Goal: Task Accomplishment & Management: Complete application form

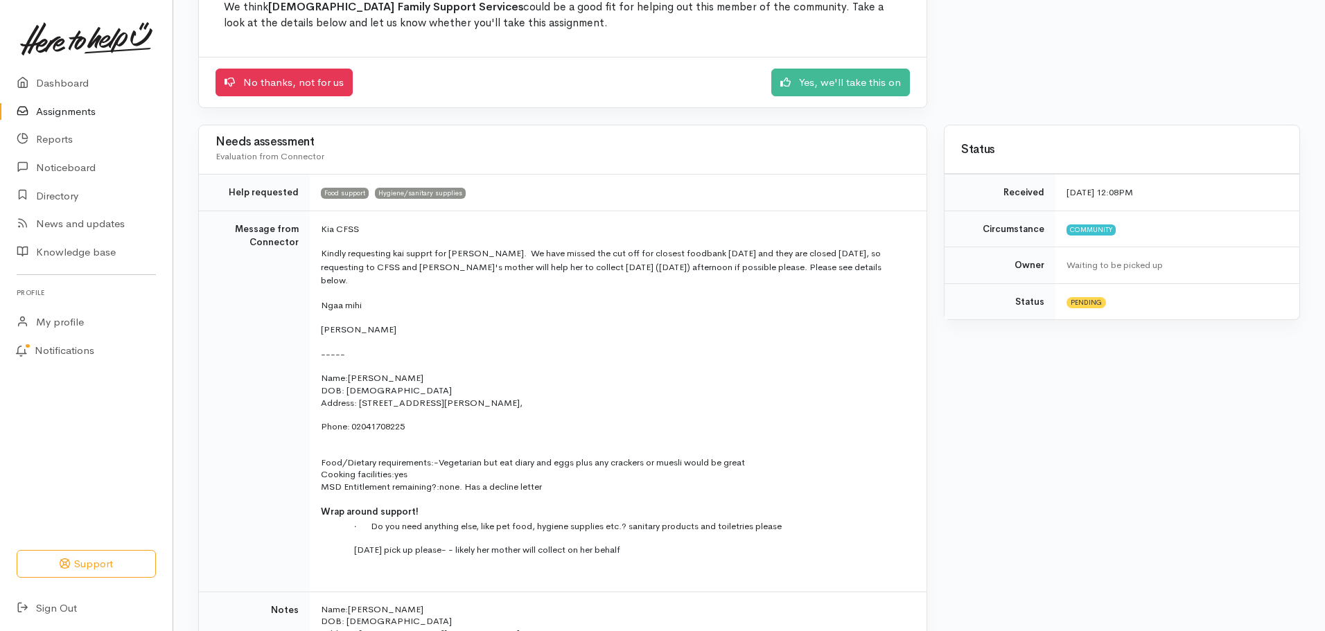
scroll to position [208, 0]
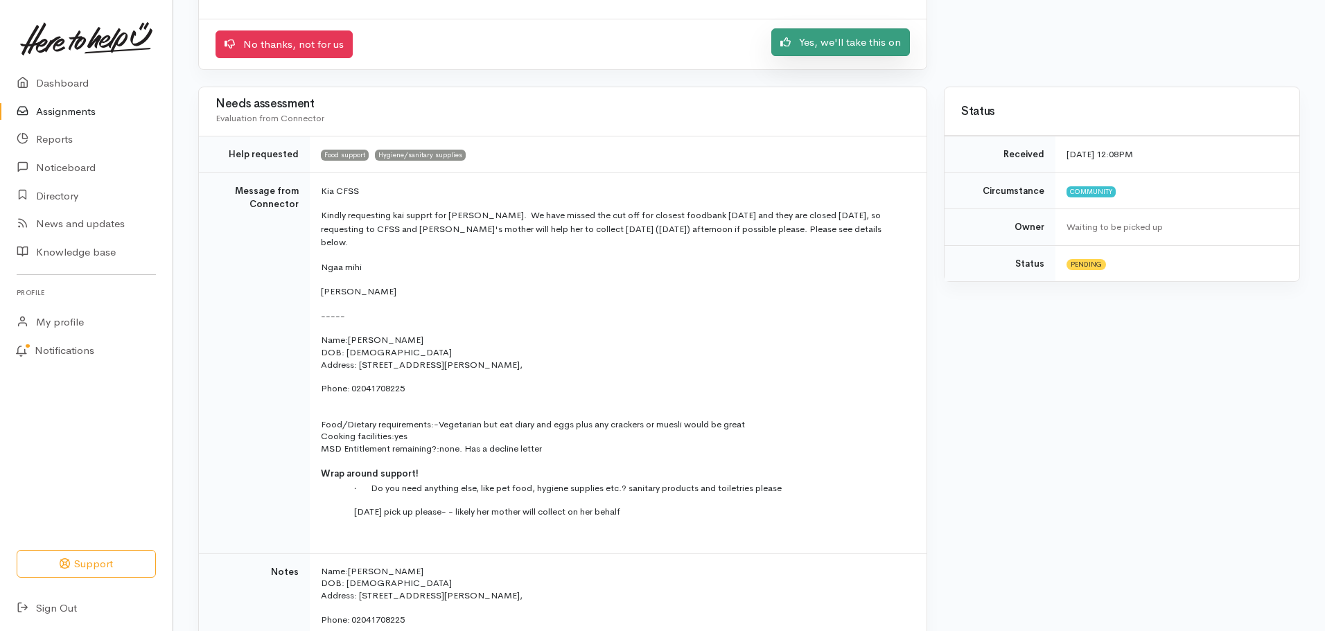
click at [839, 38] on link "Yes, we'll take this on" at bounding box center [841, 42] width 139 height 28
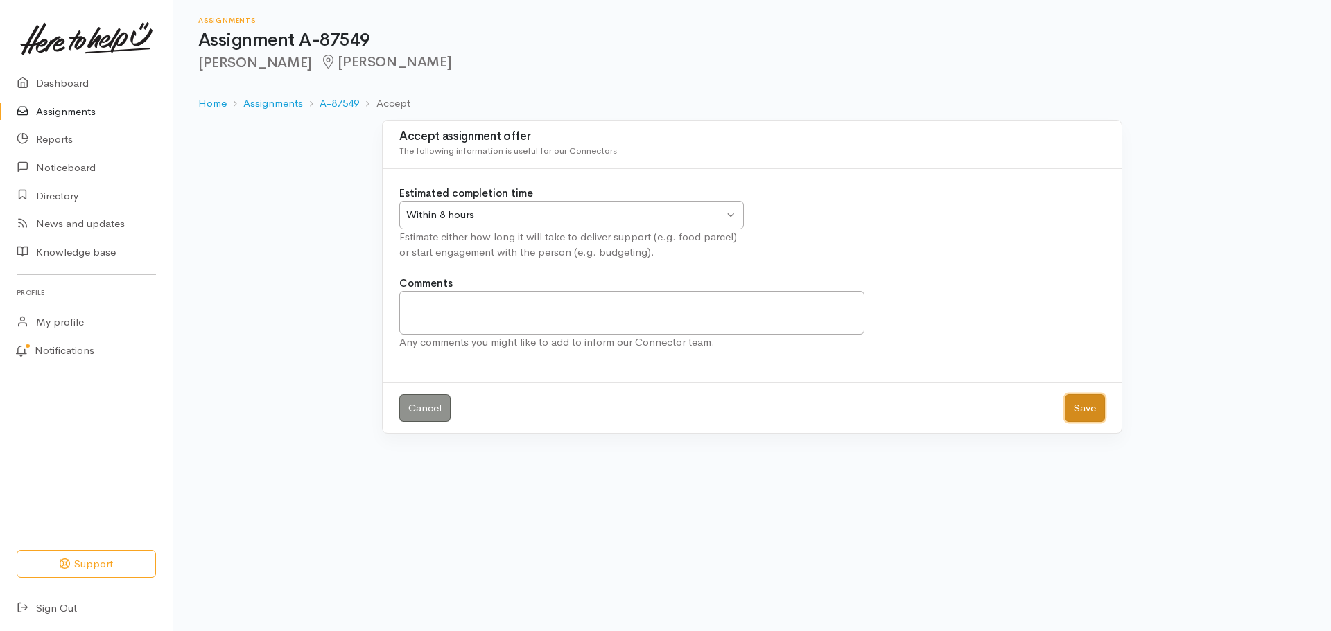
click at [1092, 408] on button "Save" at bounding box center [1085, 408] width 40 height 28
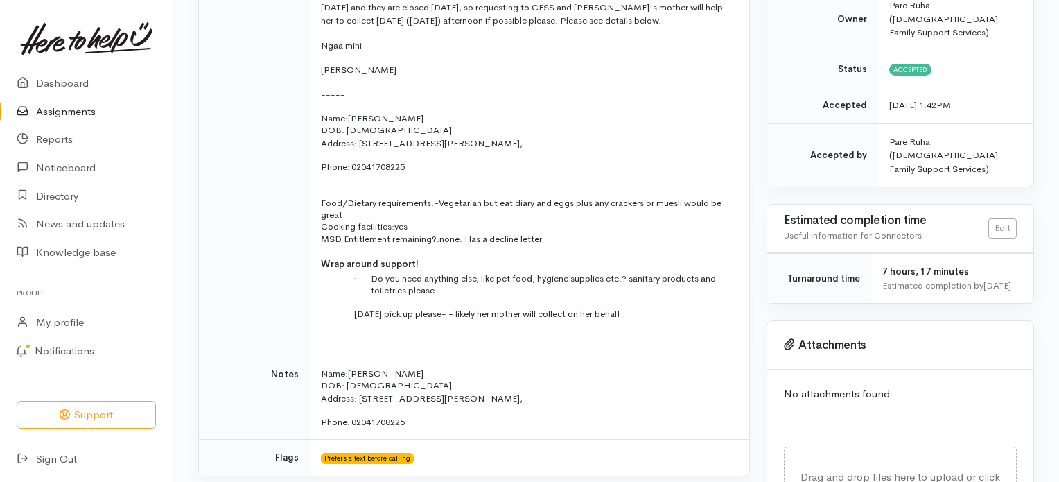
scroll to position [347, 0]
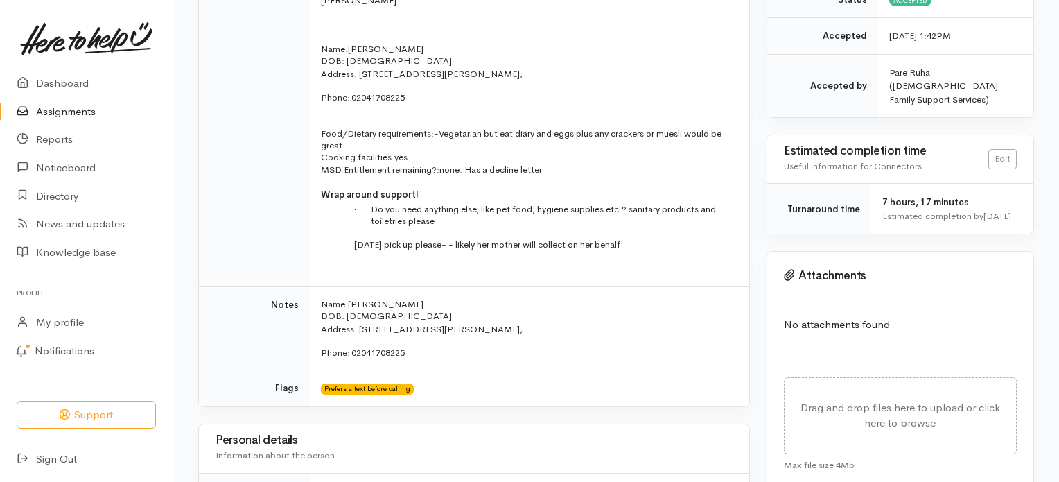
drag, startPoint x: 410, startPoint y: 96, endPoint x: 355, endPoint y: 99, distance: 55.6
click at [355, 99] on p "Phone:   02041708225" at bounding box center [527, 97] width 412 height 12
copy span "02041708225"
drag, startPoint x: 360, startPoint y: 72, endPoint x: 513, endPoint y: 70, distance: 152.5
click at [513, 70] on p "Address: 25C Beatty Street, Melville, Hamilton," at bounding box center [527, 74] width 412 height 14
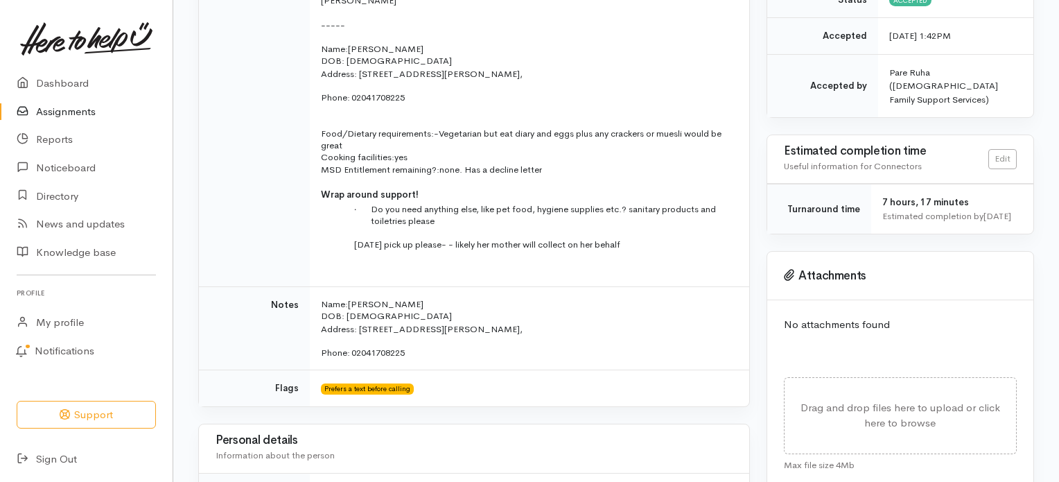
copy p "25C Beatty Street, Melville, Hamilton,"
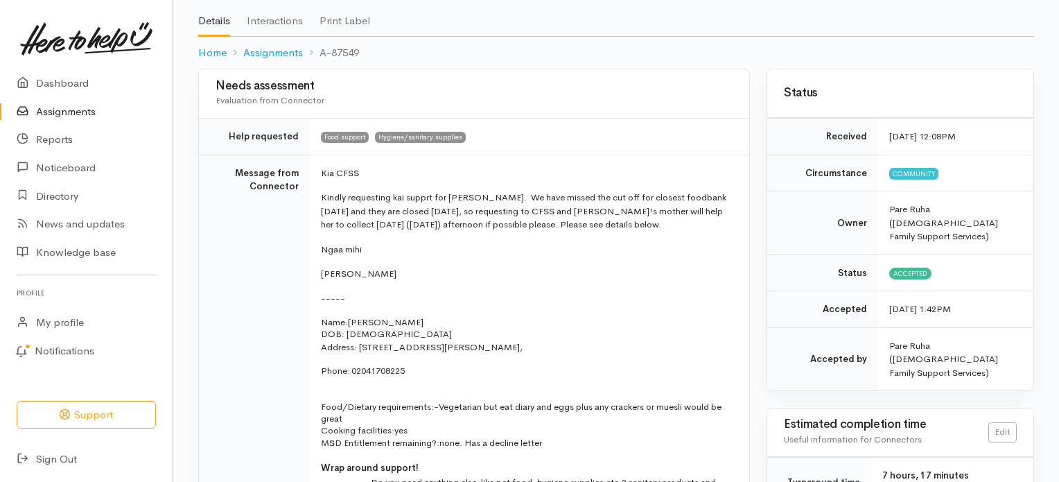
scroll to position [0, 0]
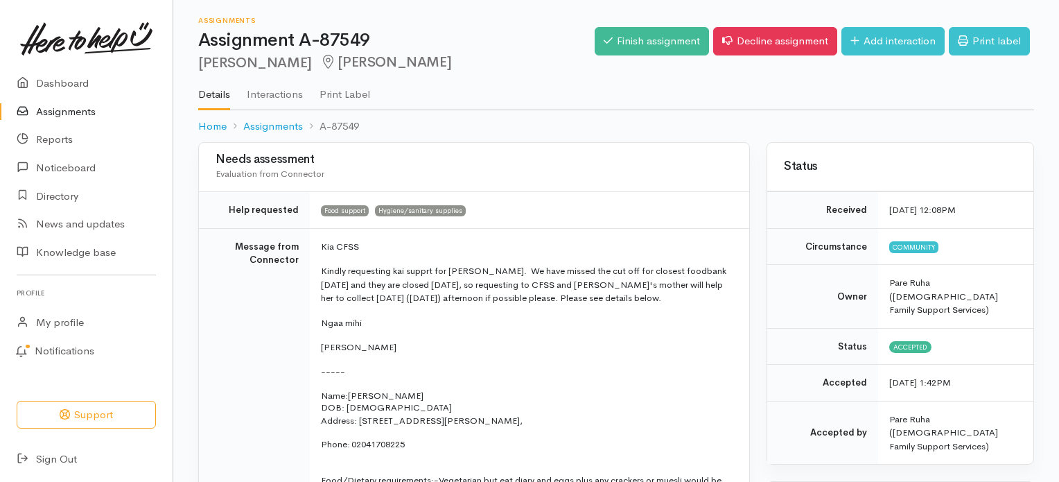
click at [54, 106] on link "Assignments" at bounding box center [86, 112] width 173 height 28
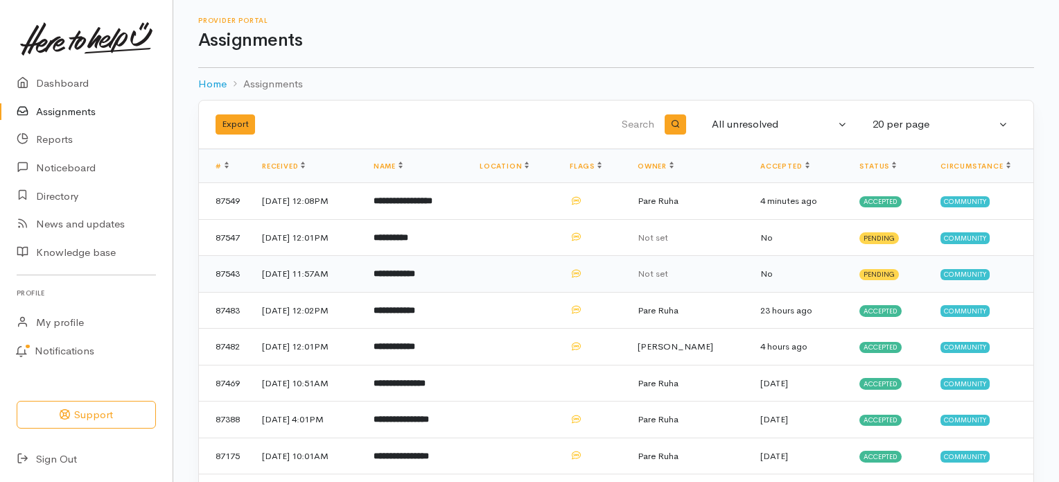
click at [415, 270] on b "**********" at bounding box center [395, 273] width 42 height 9
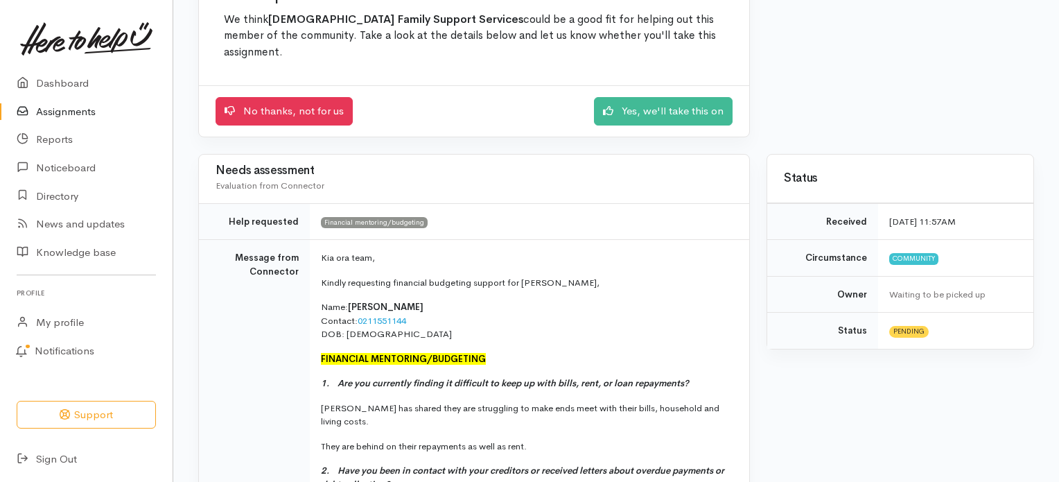
scroll to position [208, 0]
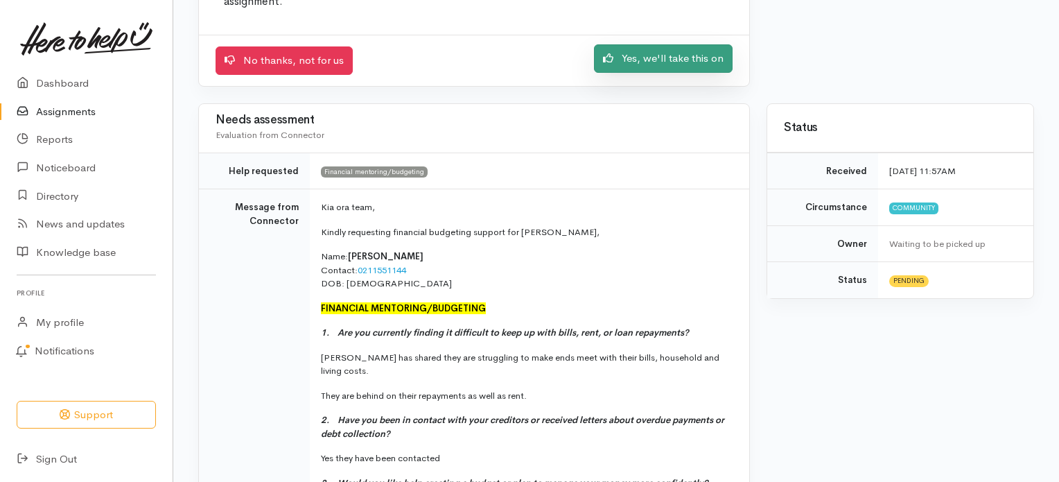
click at [666, 44] on link "Yes, we'll take this on" at bounding box center [663, 58] width 139 height 28
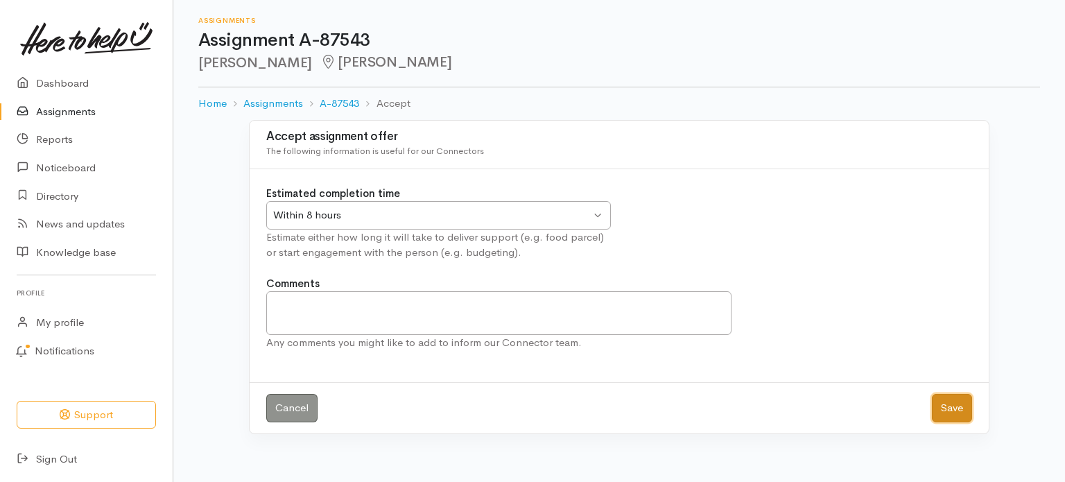
click at [952, 403] on button "Save" at bounding box center [952, 408] width 40 height 28
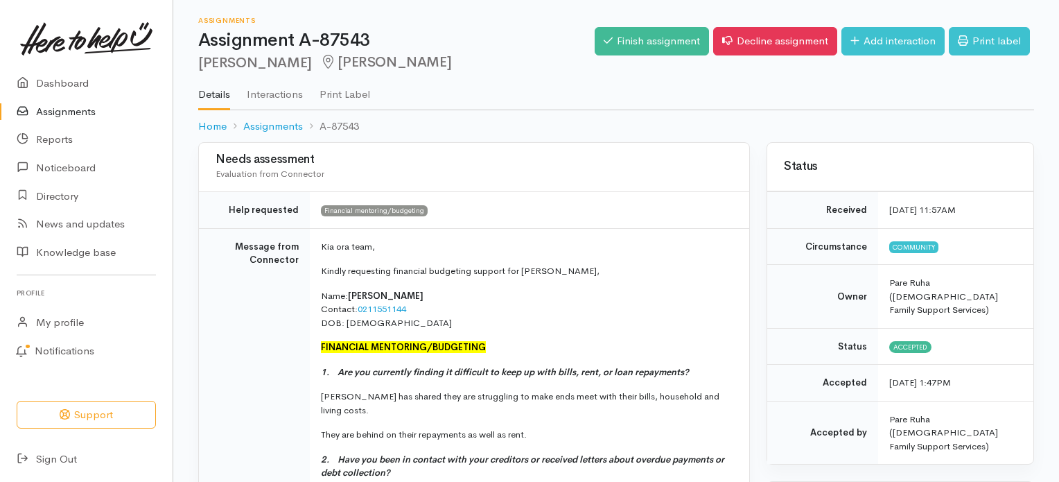
click at [71, 111] on link "Assignments" at bounding box center [86, 112] width 173 height 28
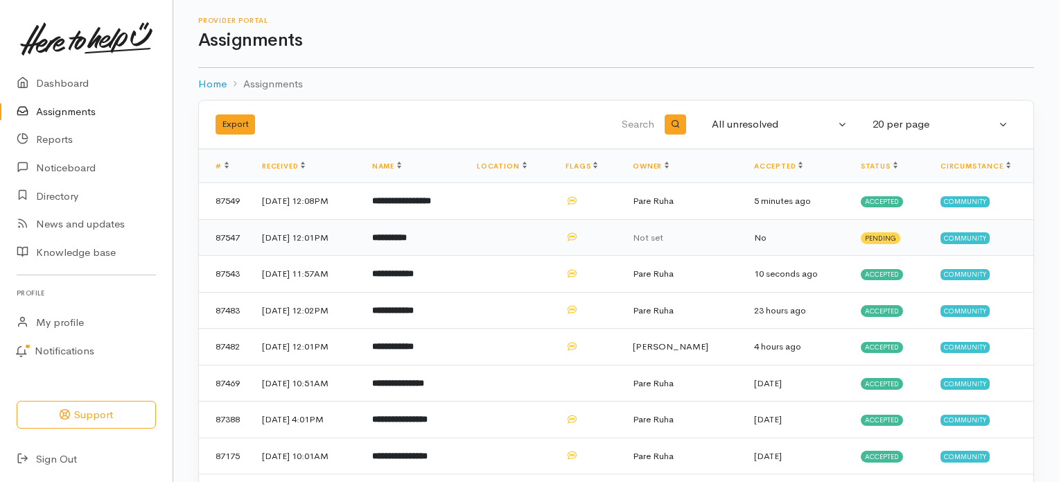
click at [407, 235] on b "**********" at bounding box center [389, 237] width 35 height 9
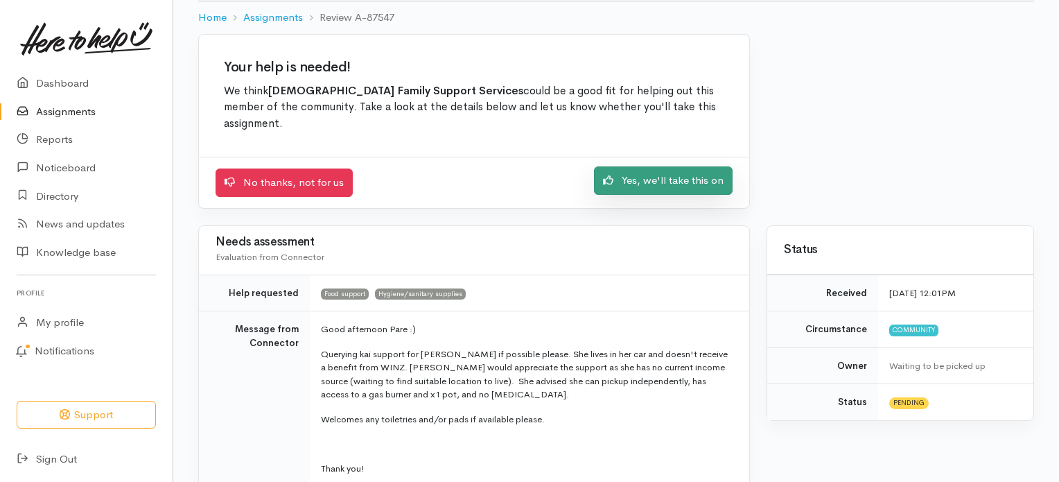
scroll to position [69, 0]
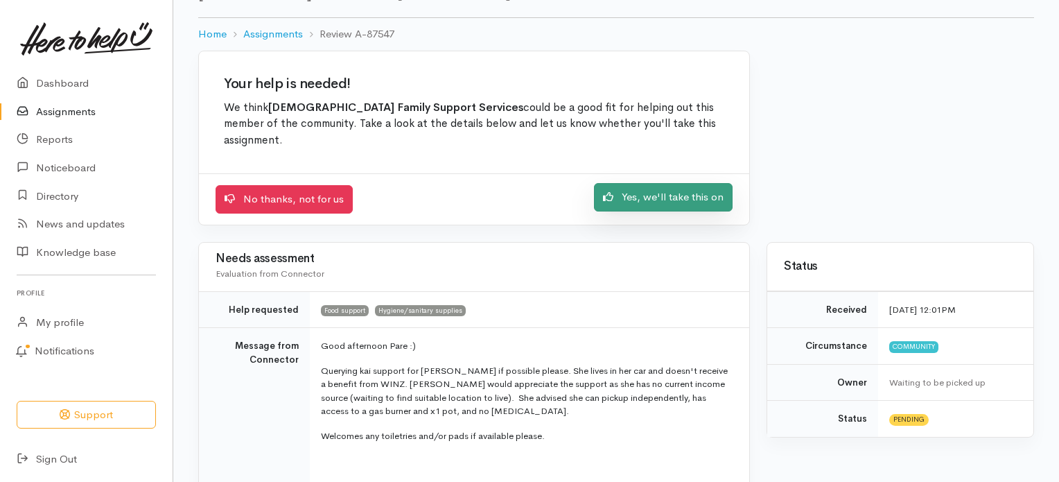
click at [652, 183] on link "Yes, we'll take this on" at bounding box center [663, 197] width 139 height 28
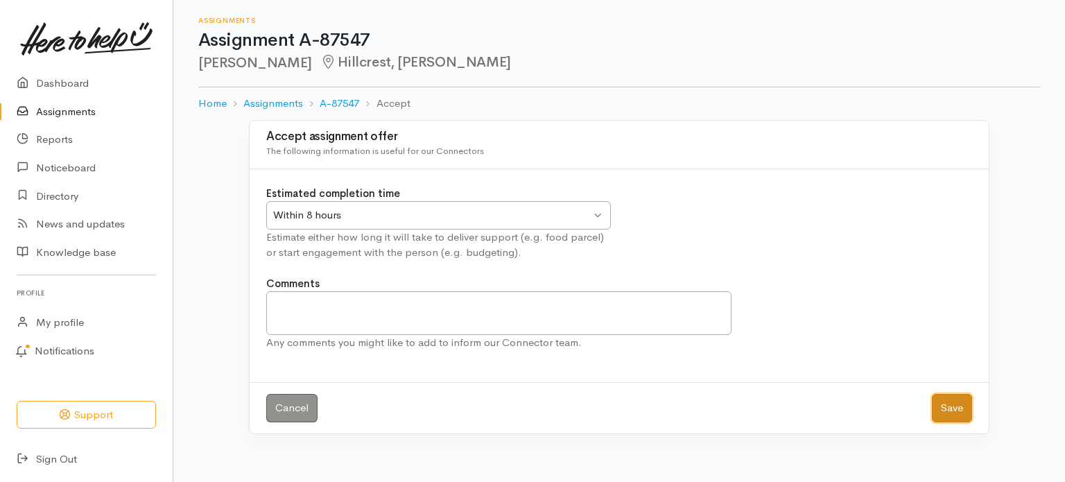
click at [955, 407] on button "Save" at bounding box center [952, 408] width 40 height 28
